Goal: Communication & Community: Connect with others

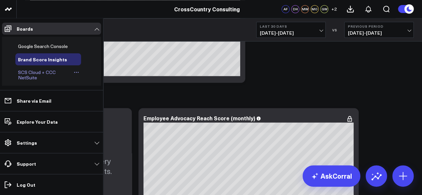
scroll to position [246, 0]
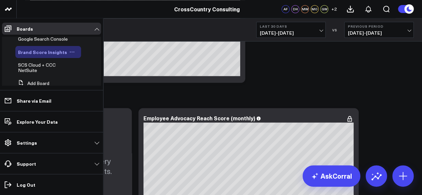
click at [72, 53] on icon at bounding box center [72, 52] width 1 height 1
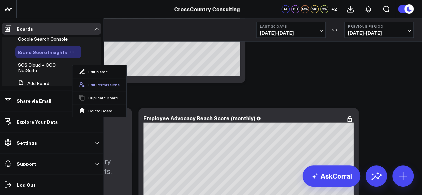
click at [83, 82] on icon at bounding box center [82, 85] width 6 height 6
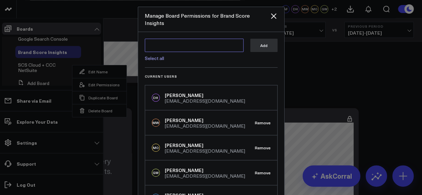
click at [205, 39] on textarea at bounding box center [194, 45] width 99 height 13
click at [148, 55] on link "Select all" at bounding box center [154, 58] width 19 height 6
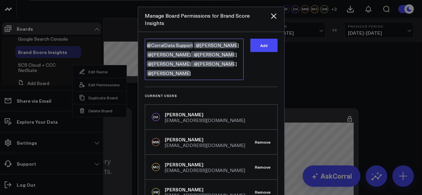
click at [189, 39] on textarea "@CorralData Support @[PERSON_NAME] @[PERSON_NAME] @[PERSON_NAME] @[PERSON_NAME]…" at bounding box center [194, 59] width 99 height 41
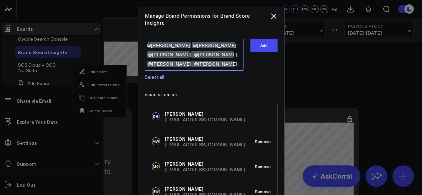
click at [201, 49] on textarea "@[PERSON_NAME] @[PERSON_NAME] @[PERSON_NAME] @[PERSON_NAME] @[PERSON_NAME] @[PE…" at bounding box center [194, 55] width 99 height 32
type textarea "@[PERSON_NAME] @[PERSON_NAME] @[PERSON_NAME] @[PERSON_NAME] @[PERSON_NAME]"
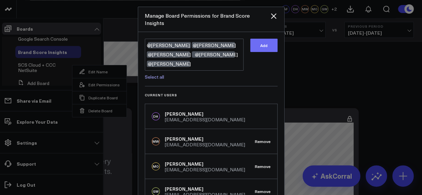
click at [260, 39] on button "Add" at bounding box center [263, 45] width 27 height 13
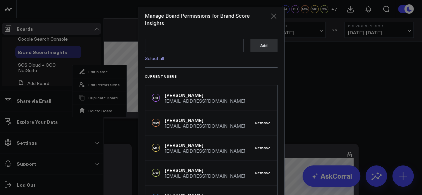
scroll to position [4379, 0]
click at [270, 17] on icon "Close" at bounding box center [274, 16] width 8 height 8
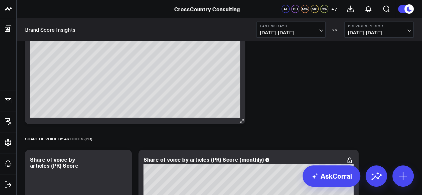
scroll to position [983, 0]
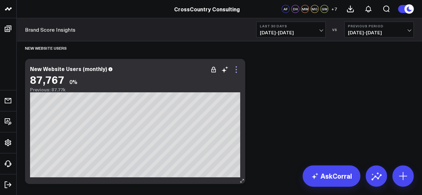
click at [237, 70] on icon at bounding box center [236, 70] width 8 height 8
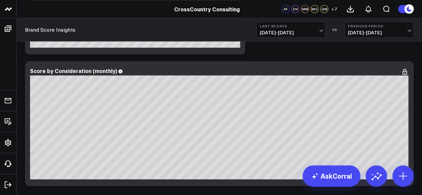
scroll to position [274, 0]
